Goal: Information Seeking & Learning: Check status

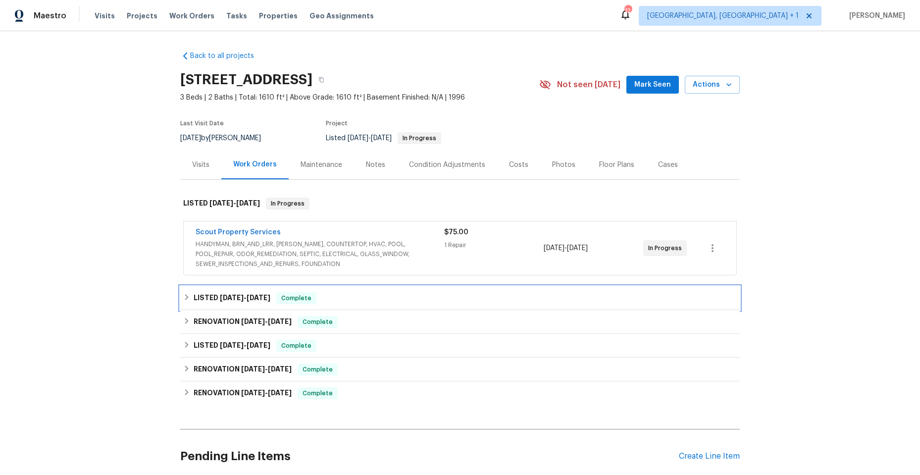
click at [183, 295] on icon at bounding box center [186, 297] width 7 height 7
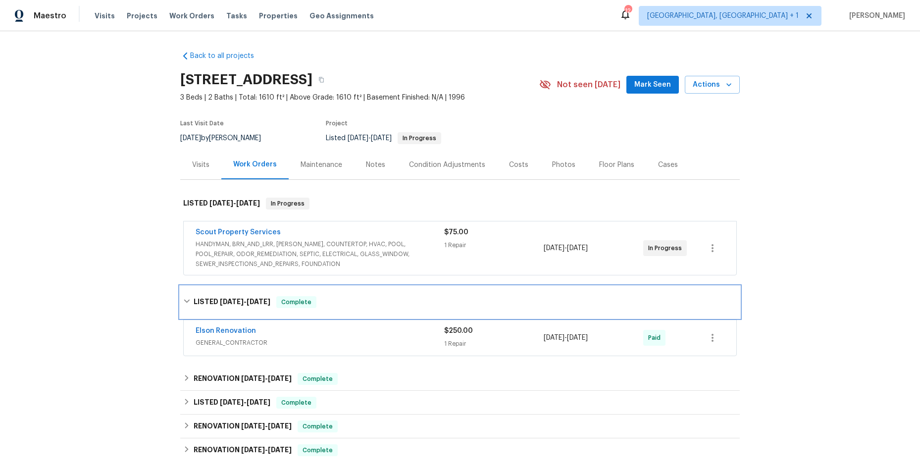
drag, startPoint x: 183, startPoint y: 295, endPoint x: 89, endPoint y: 366, distance: 117.3
click at [89, 366] on div "Back to all projects 11283 Finchley Ln, Jacksonville, FL 32223 3 Beds | 2 Baths…" at bounding box center [460, 253] width 920 height 444
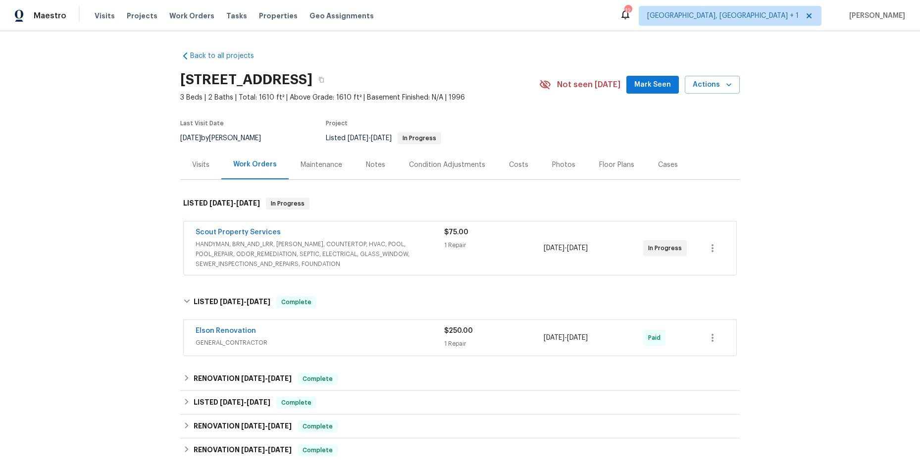
click at [284, 339] on span "GENERAL_CONTRACTOR" at bounding box center [320, 343] width 248 height 10
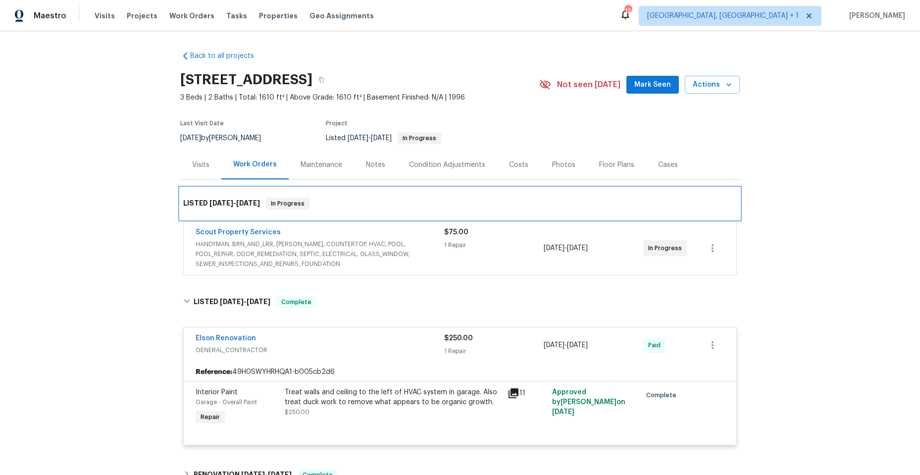
click at [357, 196] on div "LISTED 8/22/25 - 8/24/25 In Progress" at bounding box center [459, 204] width 559 height 32
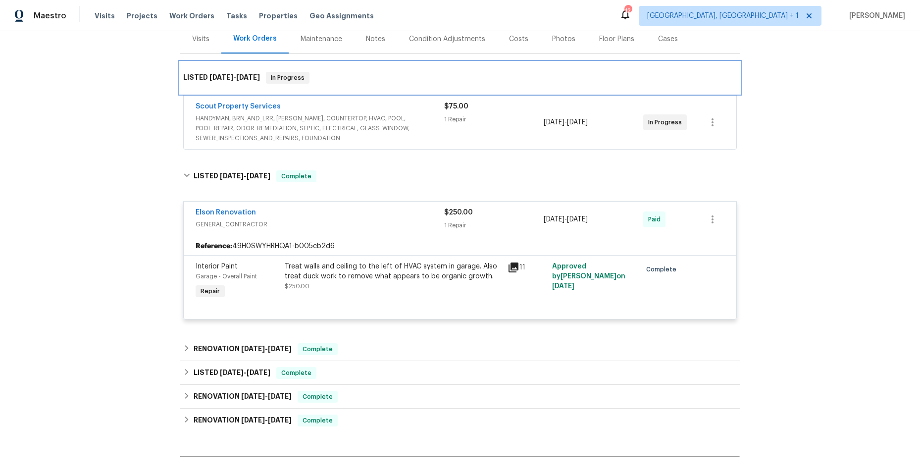
scroll to position [149, 0]
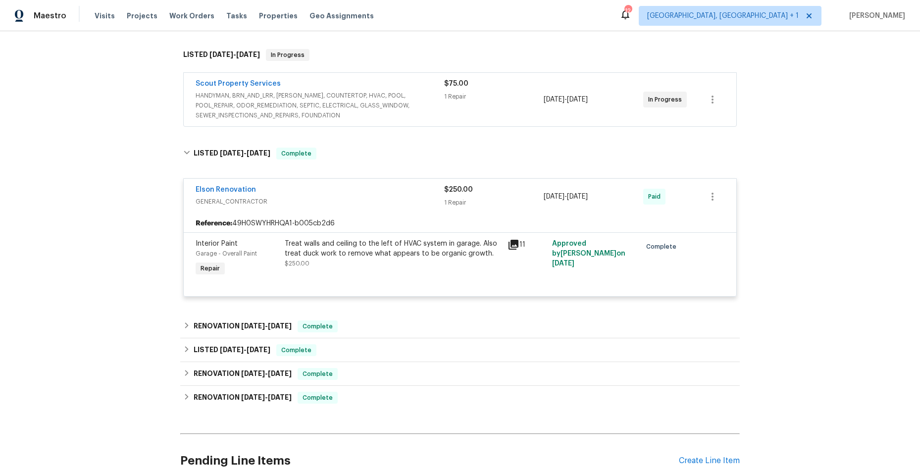
click at [404, 193] on div "Elson Renovation" at bounding box center [320, 191] width 248 height 12
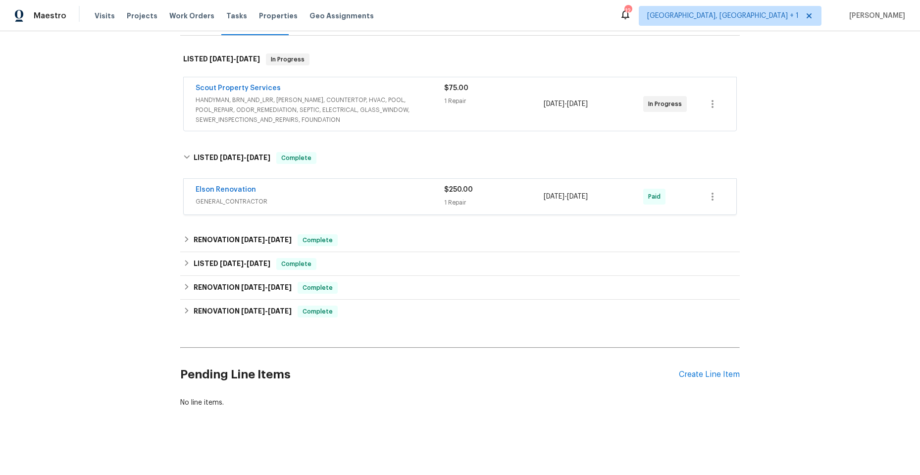
scroll to position [146, 0]
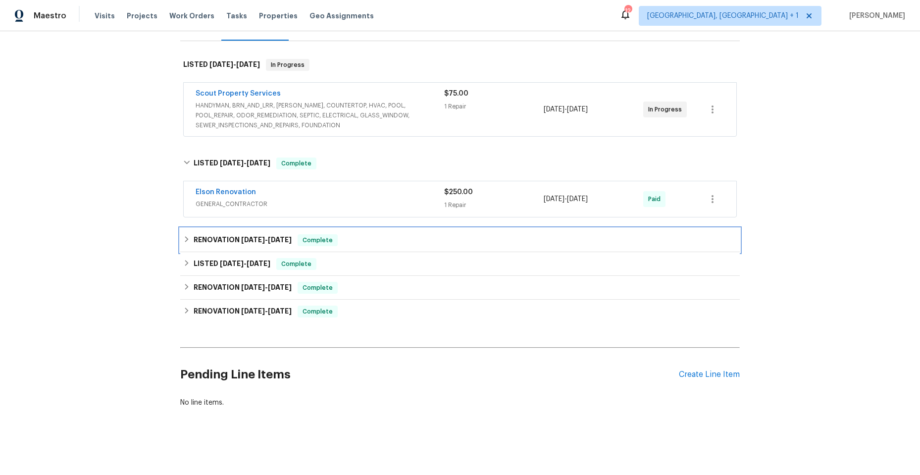
click at [182, 228] on div "RENOVATION 3/17/25 - 3/17/25 Complete" at bounding box center [459, 240] width 559 height 24
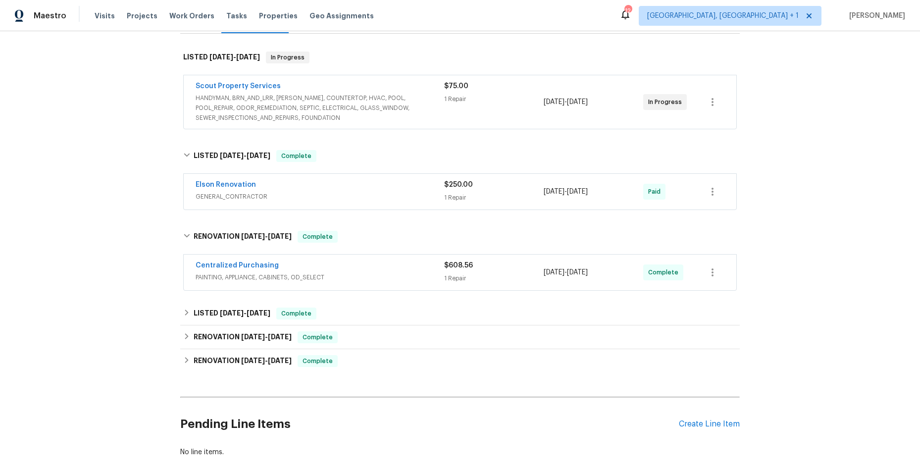
click at [365, 267] on div "Centralized Purchasing" at bounding box center [320, 266] width 248 height 12
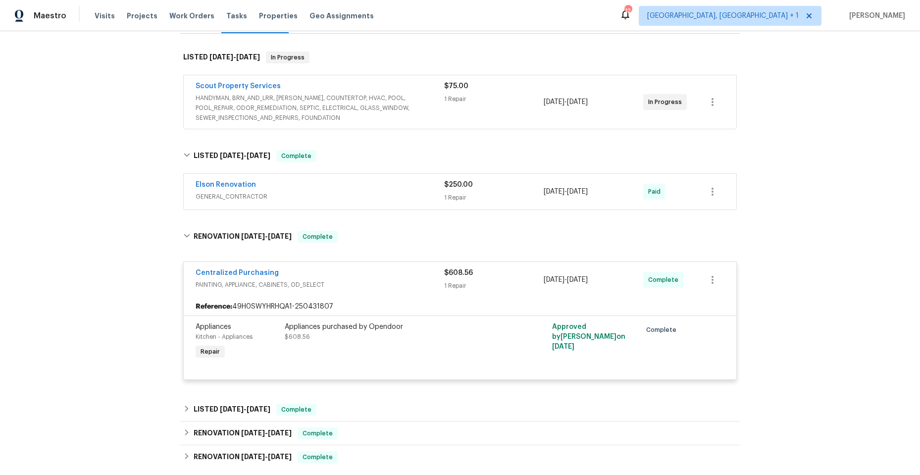
click at [376, 277] on div "Centralized Purchasing" at bounding box center [320, 274] width 248 height 12
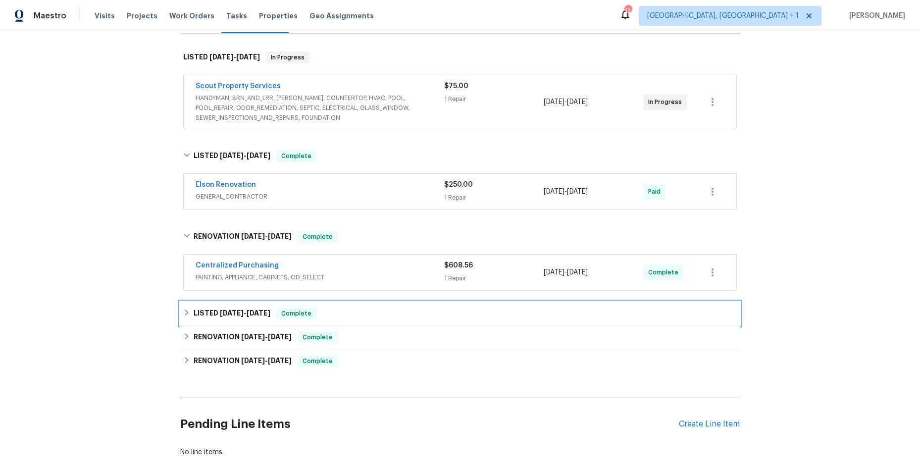
click at [183, 309] on icon at bounding box center [186, 312] width 7 height 7
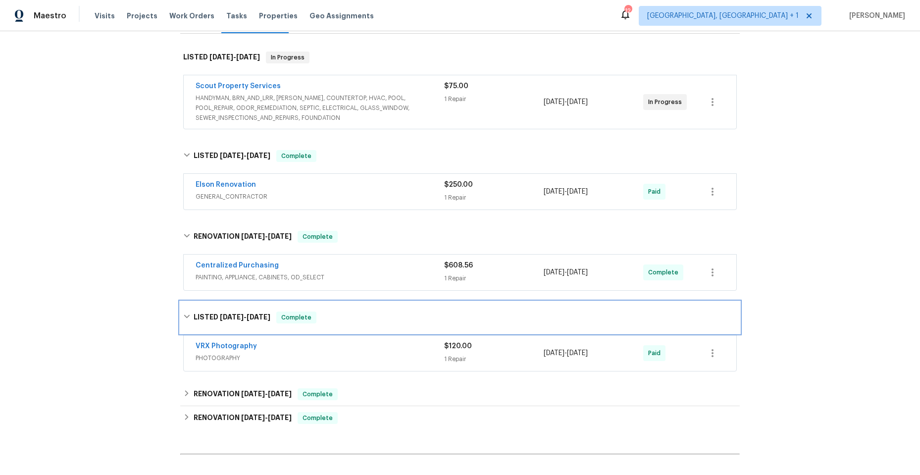
drag, startPoint x: 189, startPoint y: 315, endPoint x: 189, endPoint y: 293, distance: 22.8
click at [189, 311] on div "LISTED 3/12/25 - 3/13/25 Complete" at bounding box center [459, 317] width 559 height 32
